Goal: Task Accomplishment & Management: Manage account settings

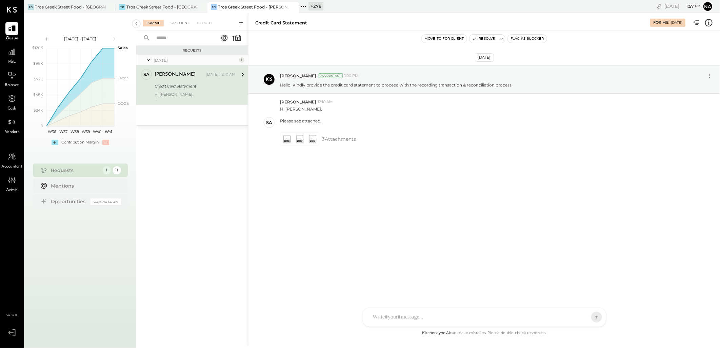
click at [442, 314] on div at bounding box center [479, 317] width 218 height 15
drag, startPoint x: 434, startPoint y: 287, endPoint x: 331, endPoint y: 286, distance: 103.1
click at [331, 287] on div "Credit Card Statement For Me [DATE] Move to for client Resolve Flag as Blocker …" at bounding box center [484, 179] width 472 height 333
click at [402, 279] on div at bounding box center [485, 288] width 230 height 27
click at [284, 139] on icon at bounding box center [286, 139] width 7 height 8
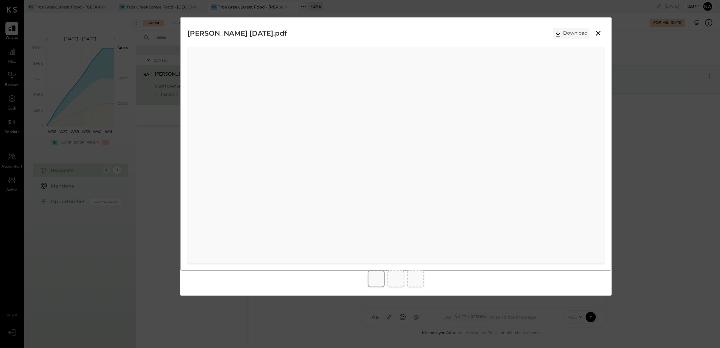
click at [572, 35] on button "Download" at bounding box center [571, 33] width 37 height 11
click at [647, 106] on div "[PERSON_NAME] [DATE].pdf Download" at bounding box center [360, 174] width 720 height 348
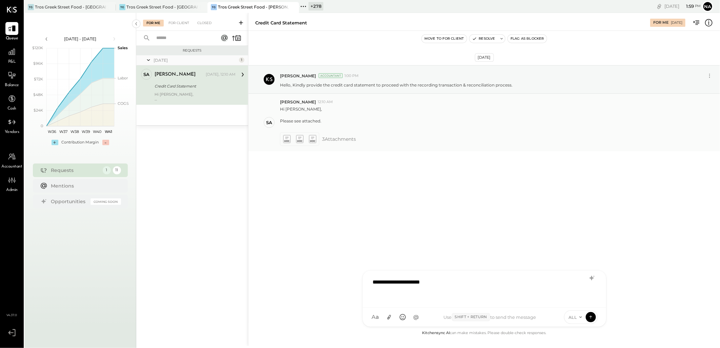
click at [300, 139] on icon at bounding box center [299, 139] width 7 height 8
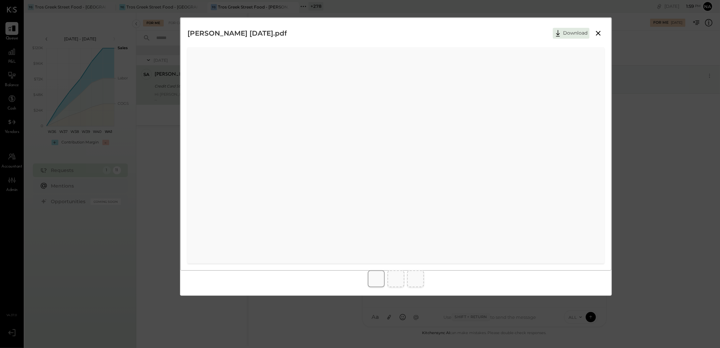
click at [577, 32] on button "Download" at bounding box center [571, 33] width 37 height 11
click at [569, 33] on button "Download" at bounding box center [571, 33] width 37 height 11
click at [679, 161] on div "Tros Jersey City [DATE].pdf Download" at bounding box center [360, 174] width 720 height 348
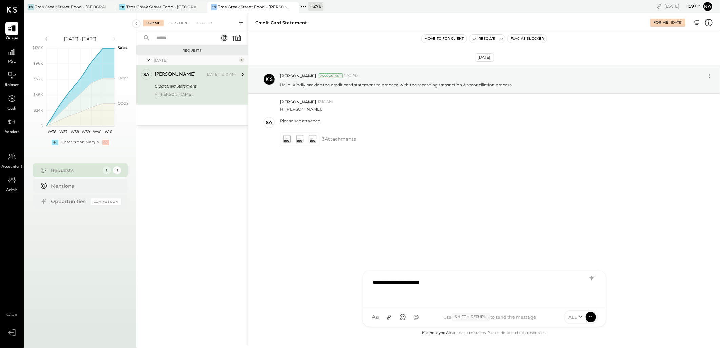
click at [579, 316] on icon at bounding box center [580, 316] width 5 height 5
click at [592, 316] on icon at bounding box center [590, 315] width 3 height 1
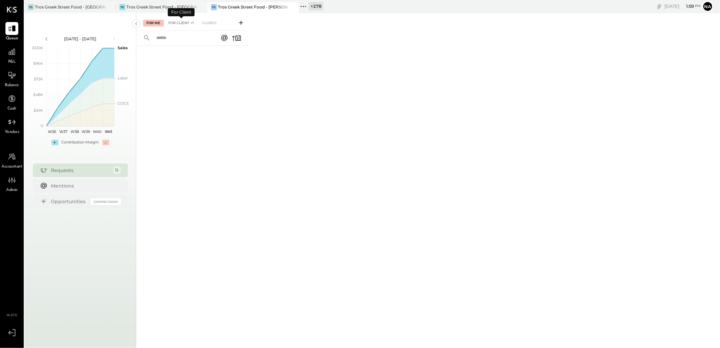
click at [175, 23] on div "For Client +1" at bounding box center [181, 23] width 32 height 7
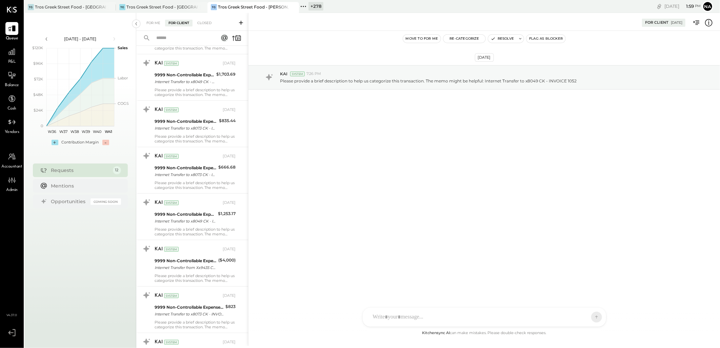
scroll to position [296, 0]
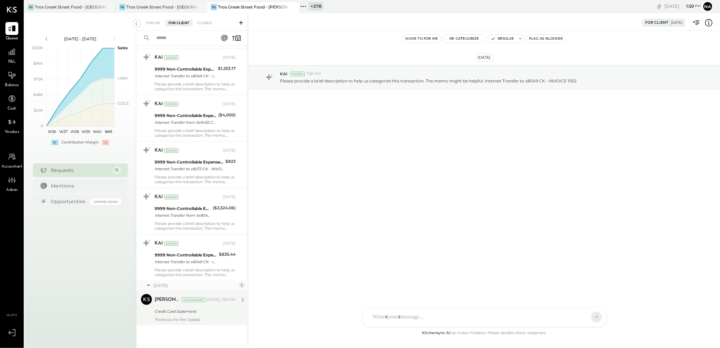
click at [219, 312] on div "Credit Card Statement" at bounding box center [194, 311] width 79 height 7
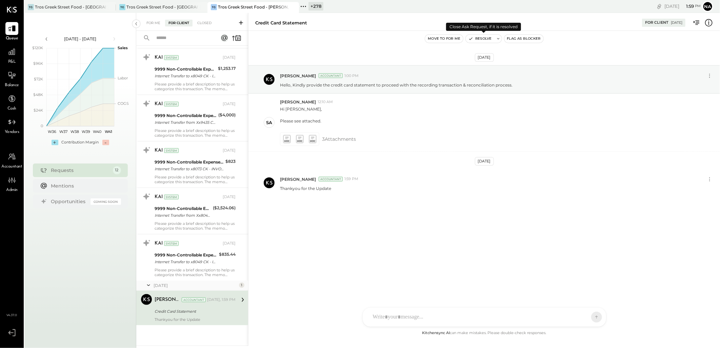
click at [484, 37] on button "Resolve" at bounding box center [480, 39] width 28 height 8
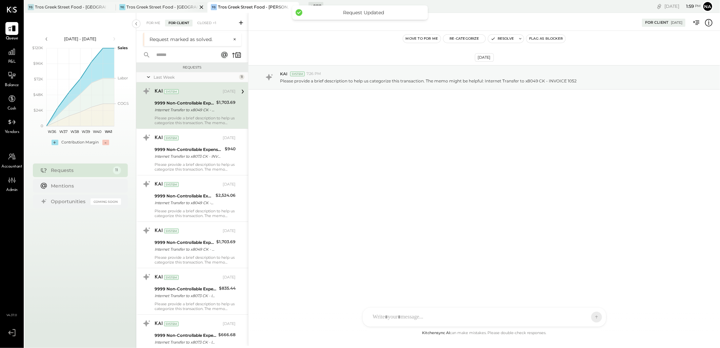
click at [159, 9] on div "Tros Greek Street Food - [GEOGRAPHIC_DATA]" at bounding box center [162, 7] width 71 height 6
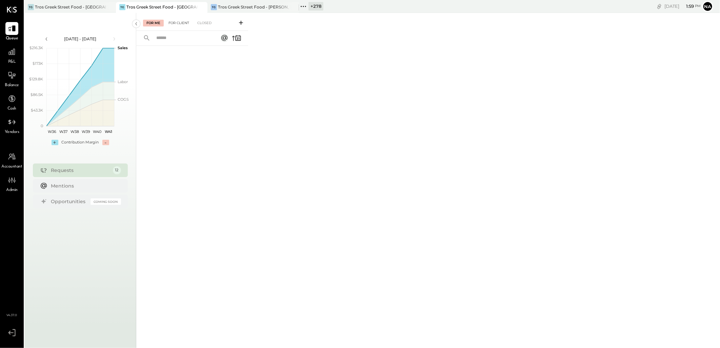
click at [184, 23] on div "For Client" at bounding box center [178, 23] width 27 height 7
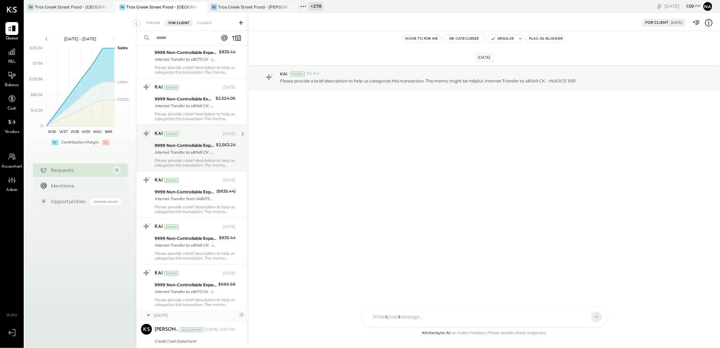
scroll to position [300, 0]
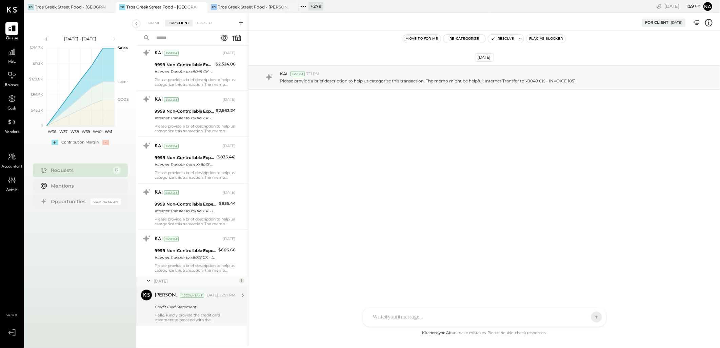
click at [197, 313] on div "Hello, Kindly provide the credit card statement to proceed with the reconciliat…" at bounding box center [195, 317] width 81 height 9
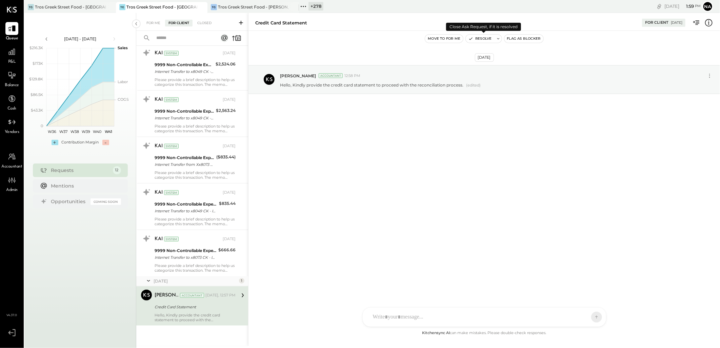
click at [481, 37] on button "Resolve" at bounding box center [480, 39] width 28 height 8
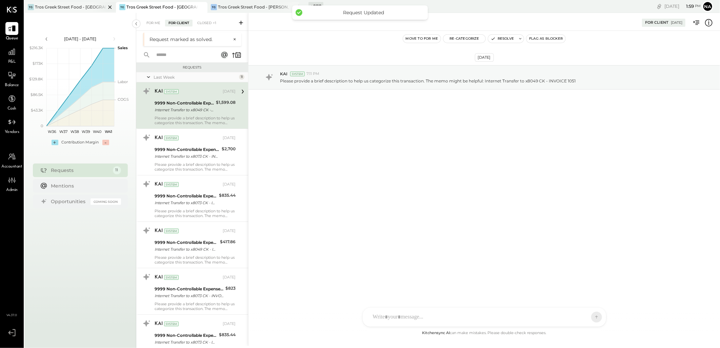
click at [78, 10] on div "TG Tros Greek Street Food - [GEOGRAPHIC_DATA]" at bounding box center [70, 7] width 92 height 11
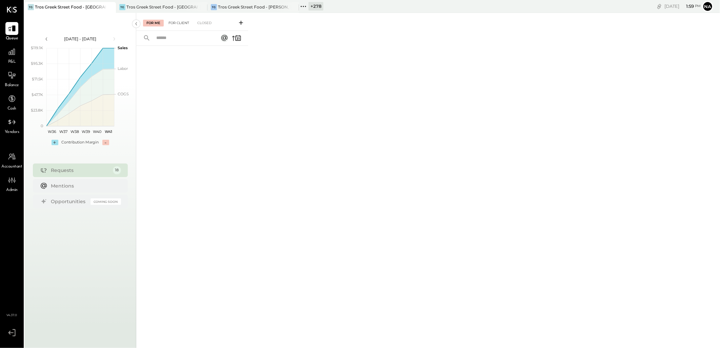
click at [185, 21] on div "For Client" at bounding box center [178, 23] width 27 height 7
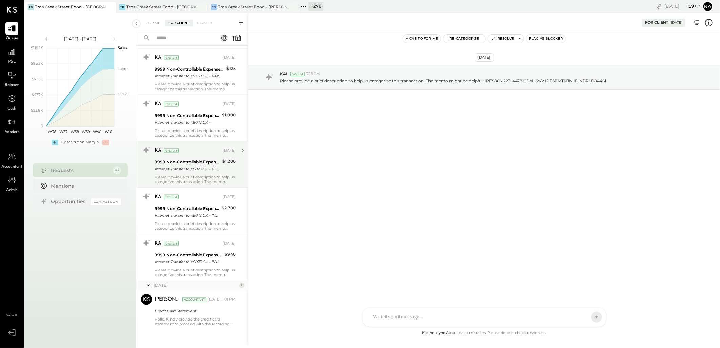
scroll to position [579, 0]
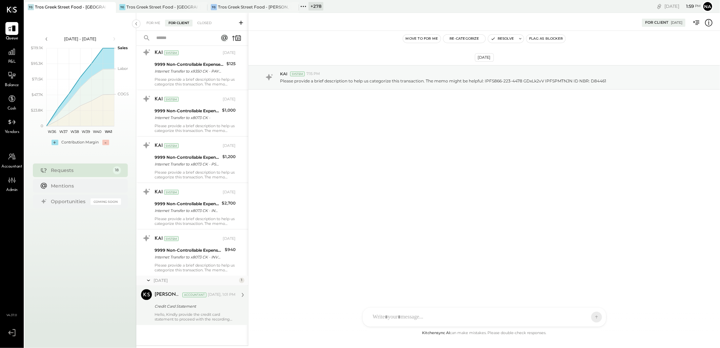
click at [209, 317] on div "Hello, Kindly provide the credit card statement to proceed with the recording t…" at bounding box center [195, 316] width 81 height 9
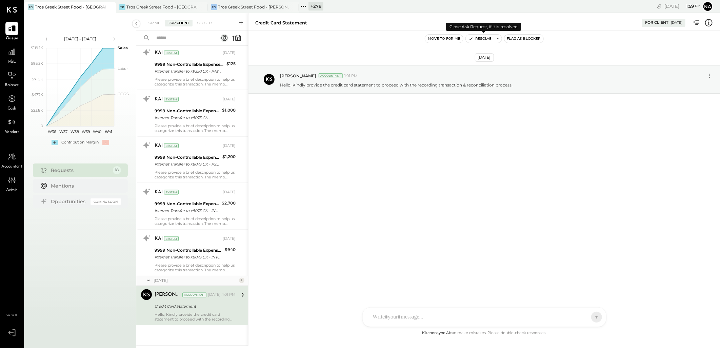
click at [484, 39] on button "Resolve" at bounding box center [480, 39] width 28 height 8
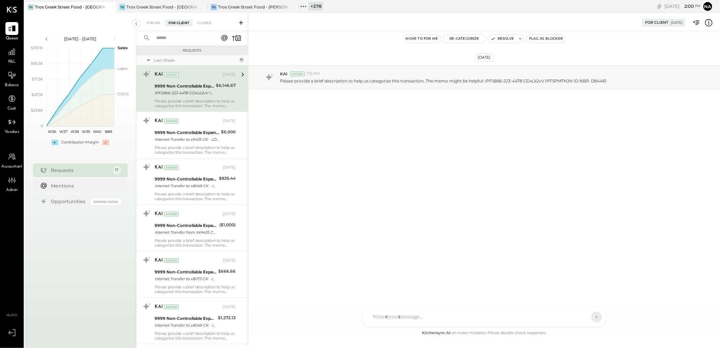
click at [353, 161] on div "[DATE] KAI System 7:15 PM Please provide a brief description to help us categor…" at bounding box center [485, 180] width 472 height 298
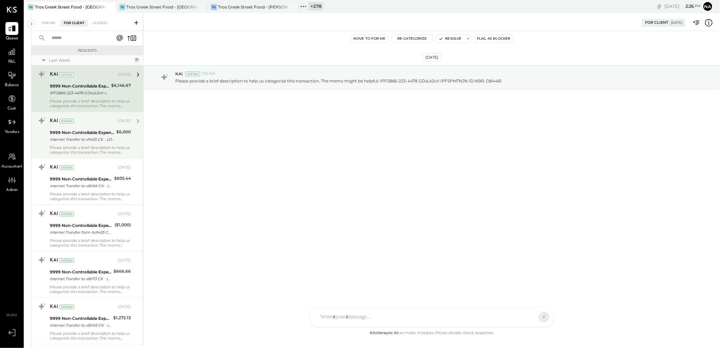
click at [80, 135] on div "9999 Non-Controllable Expenses:Other Income and Expenses:To Be Classified P&L" at bounding box center [82, 132] width 64 height 7
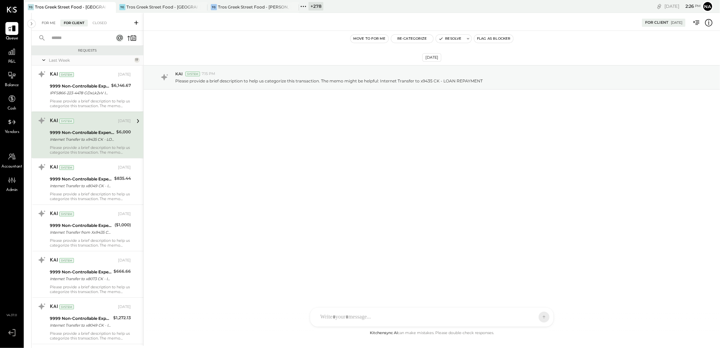
click at [49, 23] on div "For Me" at bounding box center [48, 23] width 21 height 7
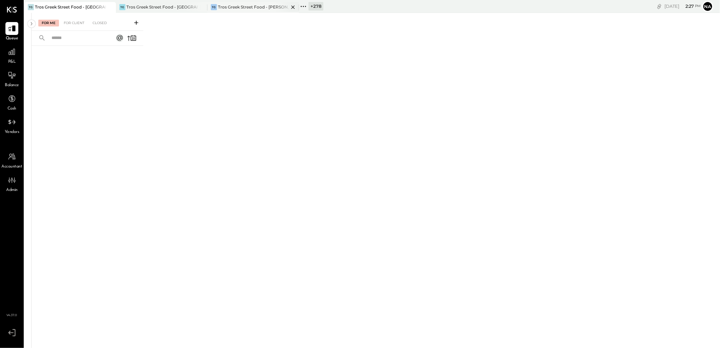
click at [233, 8] on div "Tros Greek Street Food - [PERSON_NAME]" at bounding box center [253, 7] width 71 height 6
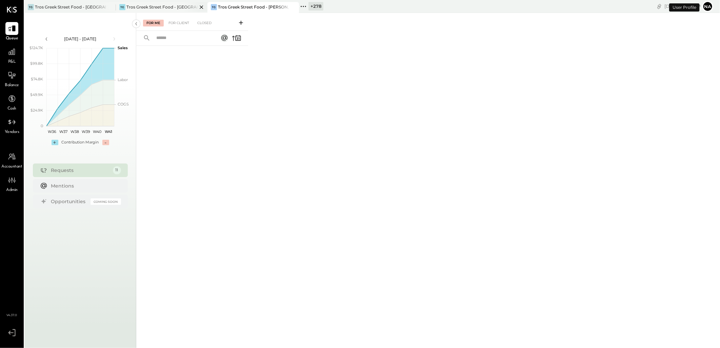
click at [162, 6] on div "Tros Greek Street Food - [GEOGRAPHIC_DATA]" at bounding box center [162, 7] width 71 height 6
